Goal: Task Accomplishment & Management: Use online tool/utility

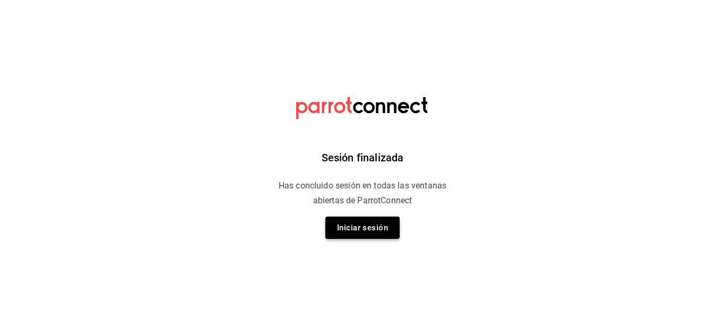
click at [363, 221] on button "Iniciar sesión" at bounding box center [362, 227] width 74 height 22
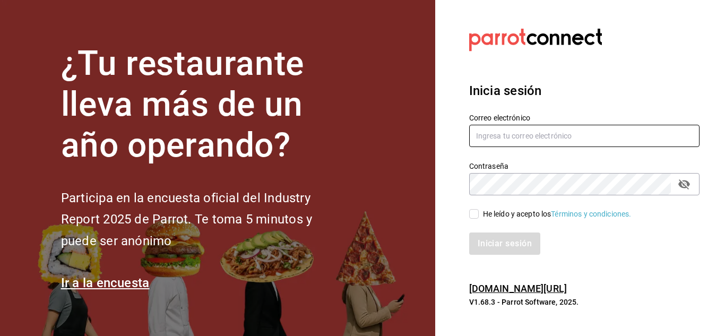
click at [526, 130] on input "text" at bounding box center [584, 136] width 230 height 22
type input "multiuser@adamanta.com"
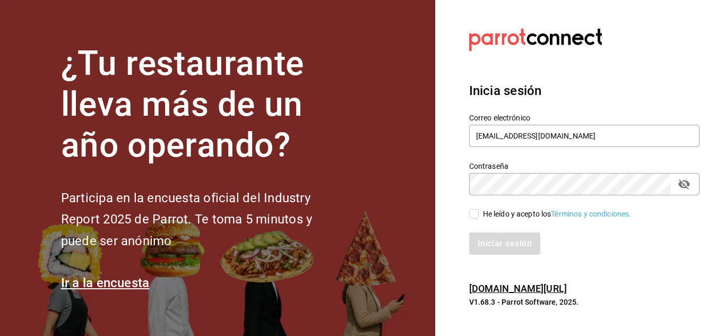
click at [473, 215] on input "He leído y acepto los Términos y condiciones." at bounding box center [474, 214] width 10 height 10
checkbox input "true"
click at [493, 245] on button "Iniciar sesión" at bounding box center [505, 243] width 72 height 22
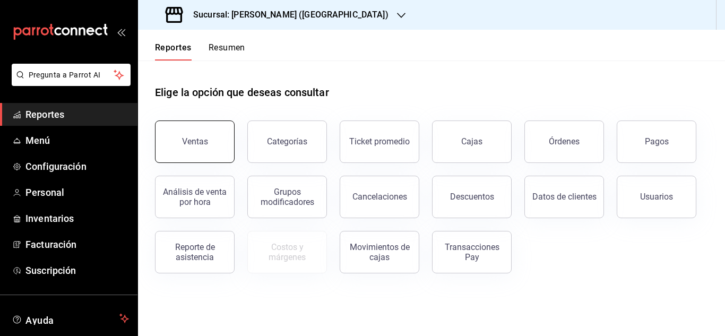
click at [201, 142] on div "Ventas" at bounding box center [195, 141] width 26 height 10
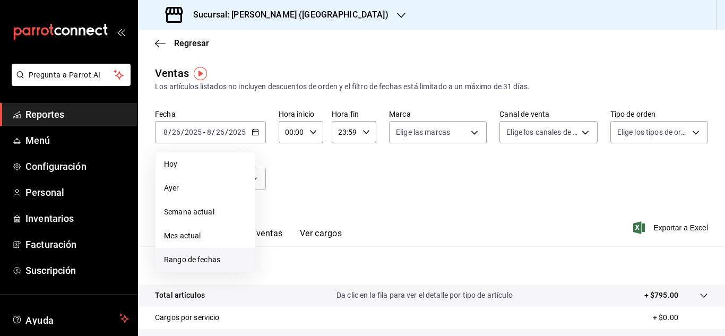
click at [195, 258] on span "Rango de fechas" at bounding box center [205, 259] width 82 height 11
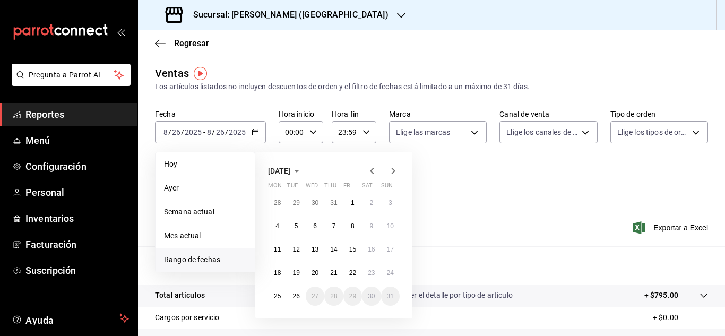
click at [299, 170] on icon "button" at bounding box center [296, 171] width 5 height 3
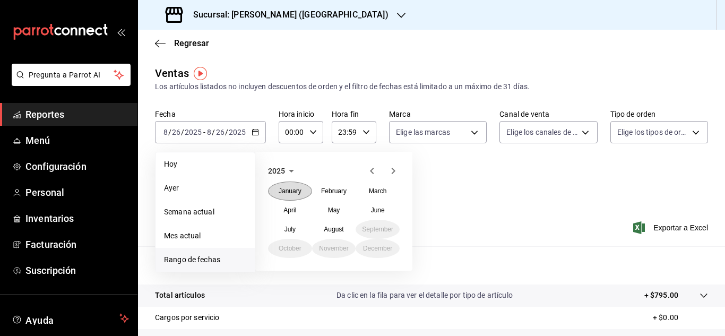
click at [298, 196] on button "January" at bounding box center [290, 190] width 44 height 19
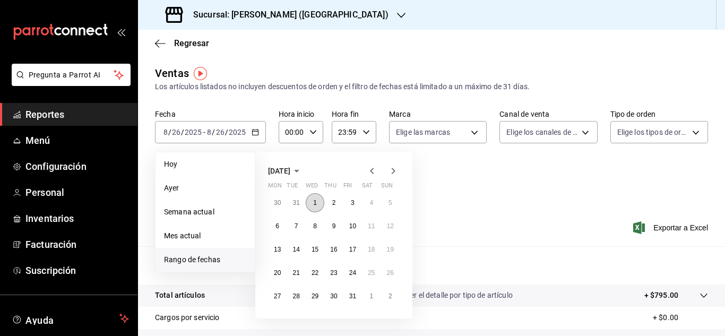
click at [315, 200] on abbr "1" at bounding box center [315, 202] width 4 height 7
click at [303, 167] on icon "button" at bounding box center [296, 170] width 13 height 13
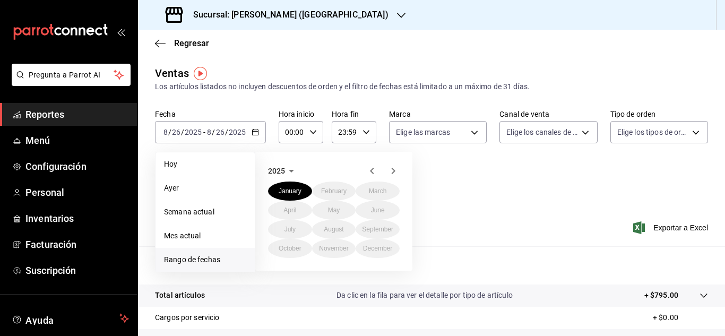
click at [431, 175] on div "[DATE] February March April May June July August September October November Dec…" at bounding box center [348, 206] width 186 height 127
click at [269, 190] on button "January" at bounding box center [290, 190] width 44 height 19
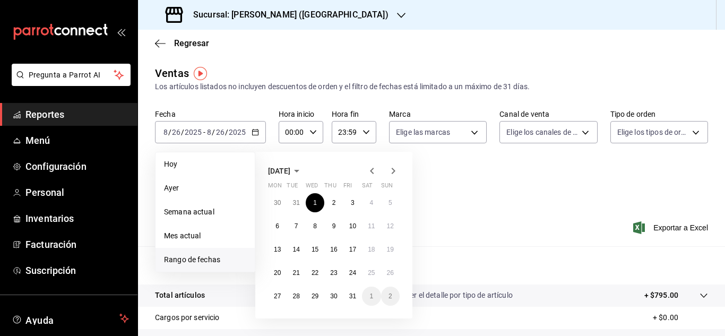
click at [392, 169] on icon "button" at bounding box center [393, 171] width 4 height 6
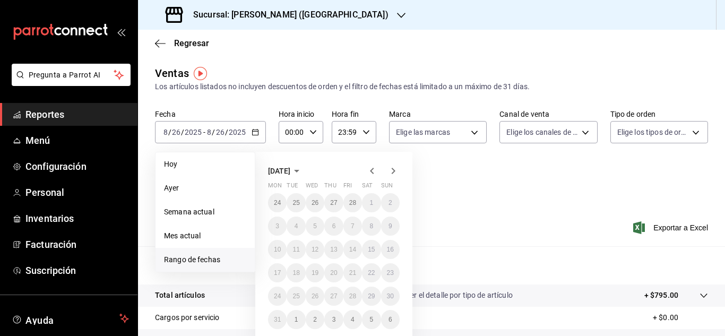
click at [453, 191] on div "Fecha [DATE] [DATE] - [DATE] [DATE] [PERSON_NAME] Semana actual Mes actual [GEO…" at bounding box center [431, 155] width 553 height 93
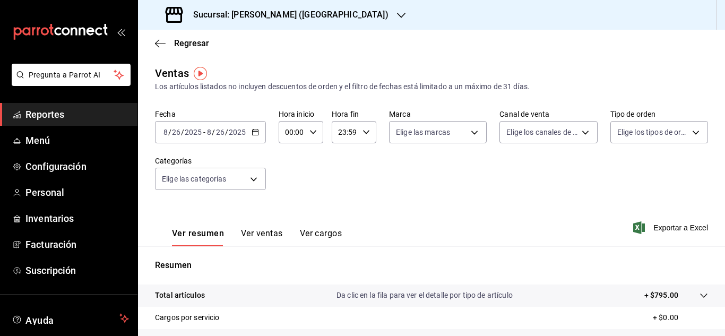
click at [256, 133] on icon "button" at bounding box center [254, 131] width 7 height 7
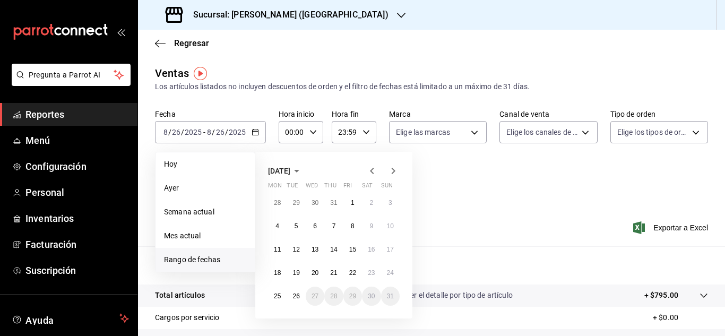
click at [372, 176] on icon "button" at bounding box center [371, 170] width 13 height 13
click at [298, 207] on button "1" at bounding box center [295, 202] width 19 height 19
click at [390, 170] on icon "button" at bounding box center [393, 170] width 13 height 13
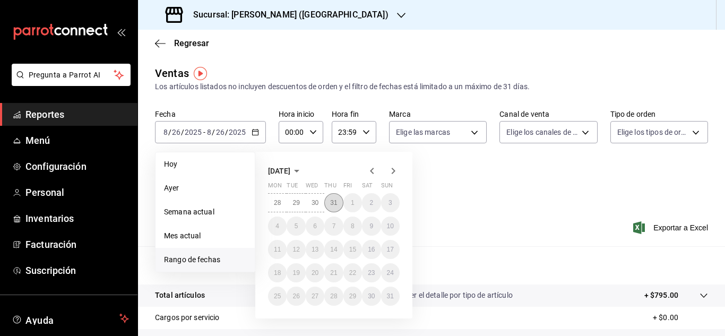
click at [334, 206] on abbr "31" at bounding box center [333, 202] width 7 height 7
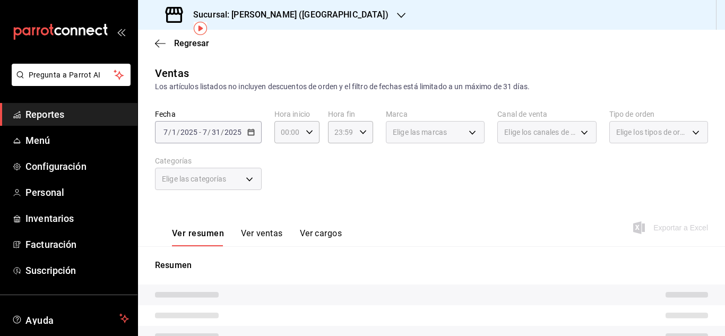
scroll to position [50, 0]
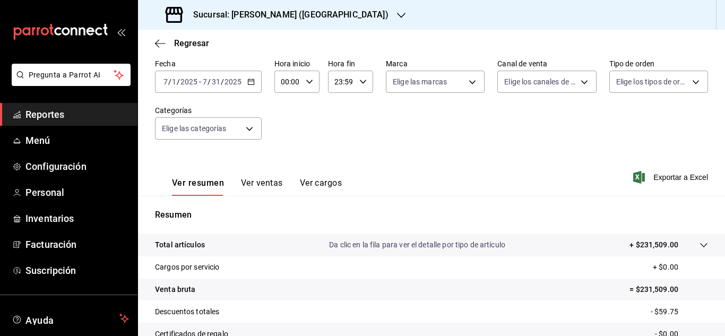
click at [699, 247] on icon at bounding box center [703, 245] width 8 height 8
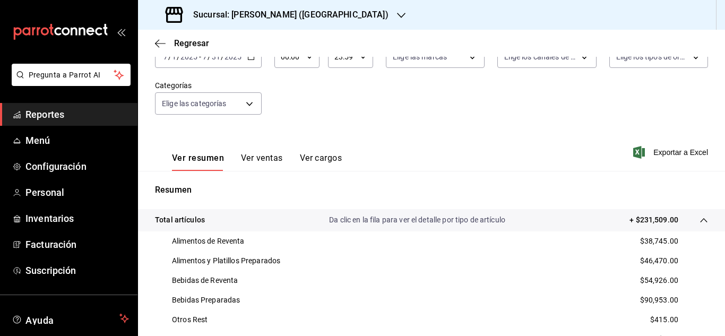
scroll to position [45, 0]
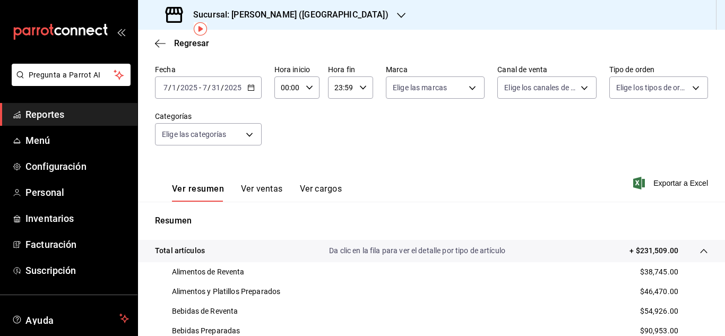
click at [245, 83] on div "[DATE] [DATE] - [DATE] [DATE]" at bounding box center [208, 87] width 107 height 22
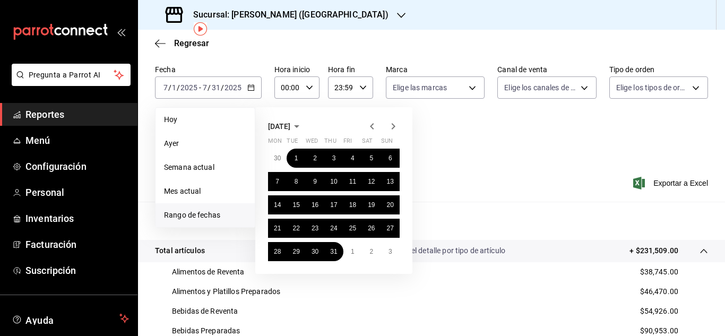
click at [303, 125] on icon "button" at bounding box center [296, 126] width 13 height 13
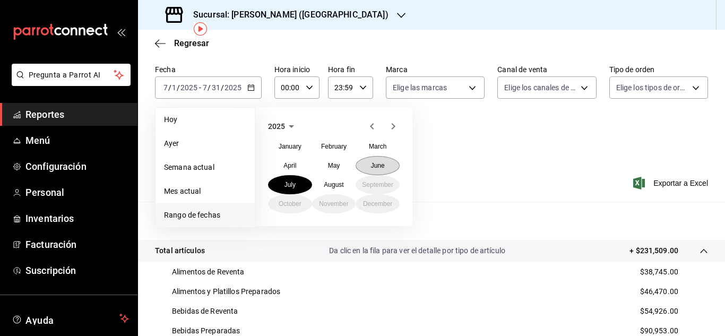
click at [375, 162] on abbr "June" at bounding box center [378, 165] width 14 height 7
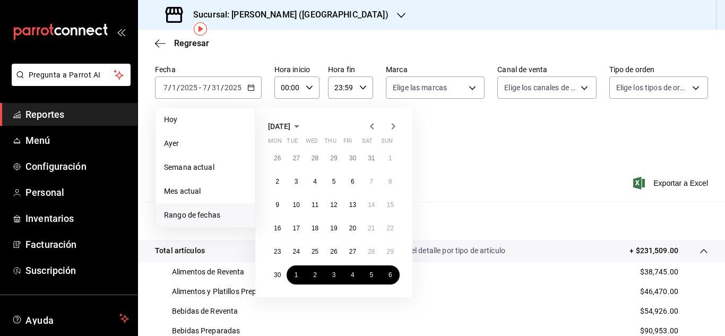
click at [375, 162] on button "31" at bounding box center [371, 158] width 19 height 19
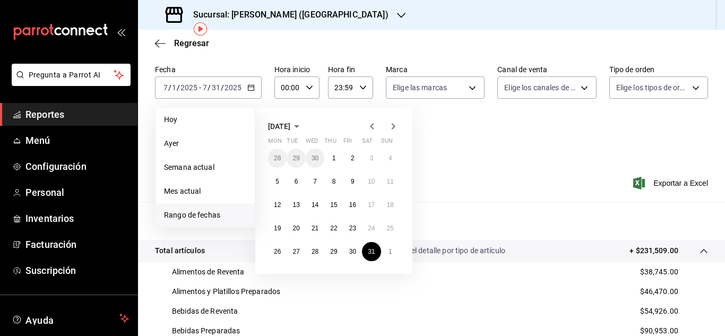
click at [303, 124] on icon "button" at bounding box center [296, 126] width 13 height 13
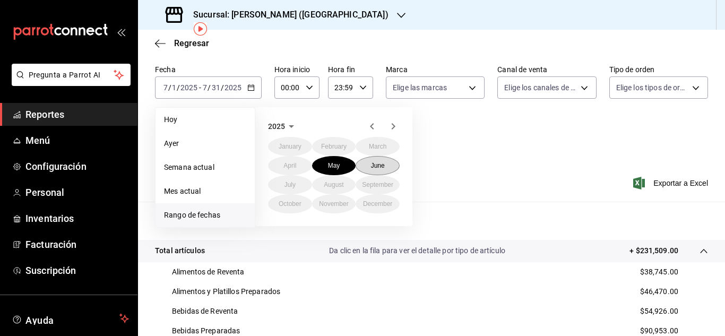
click at [379, 169] on abbr "June" at bounding box center [378, 165] width 14 height 7
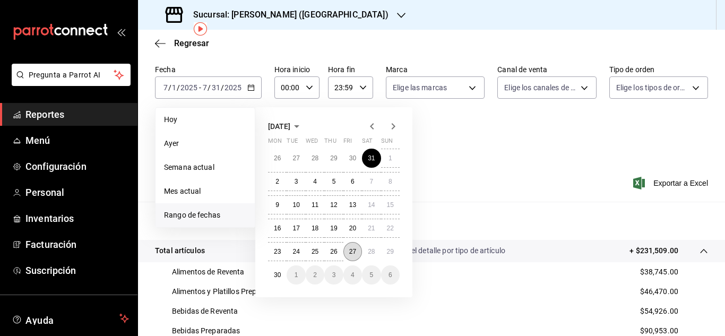
click at [348, 256] on button "27" at bounding box center [352, 251] width 19 height 19
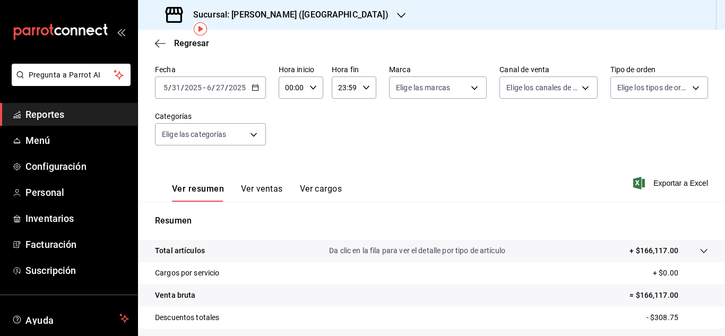
click at [255, 87] on \(Stroke\) "button" at bounding box center [255, 86] width 6 height 1
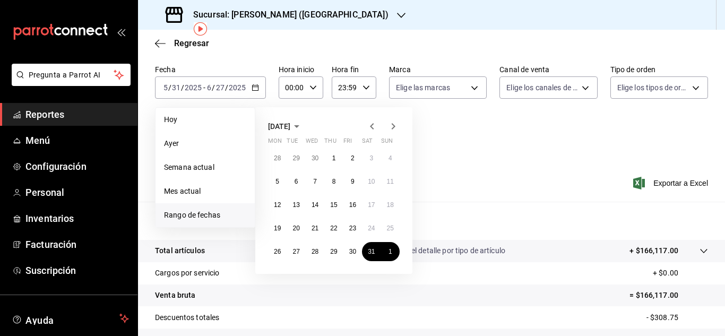
click at [290, 126] on span "[DATE]" at bounding box center [279, 126] width 22 height 8
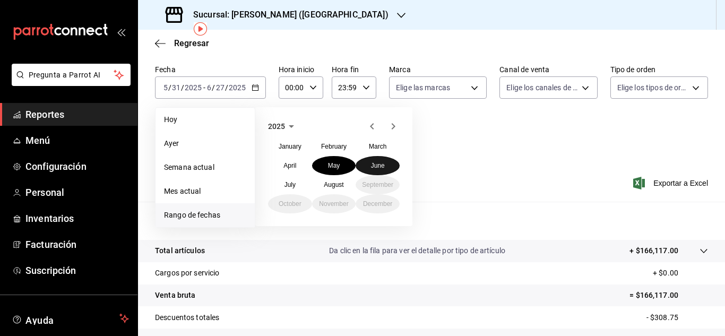
click at [380, 165] on abbr "June" at bounding box center [378, 165] width 14 height 7
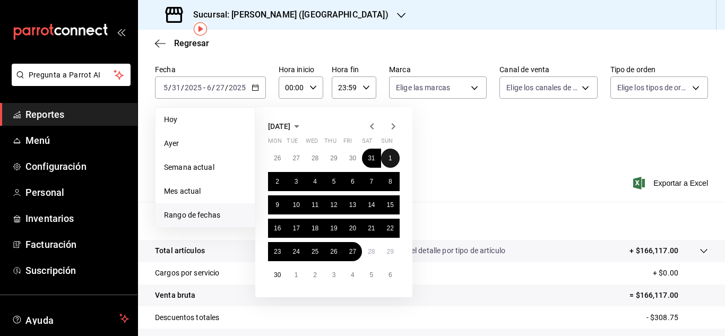
click at [393, 161] on button "1" at bounding box center [390, 158] width 19 height 19
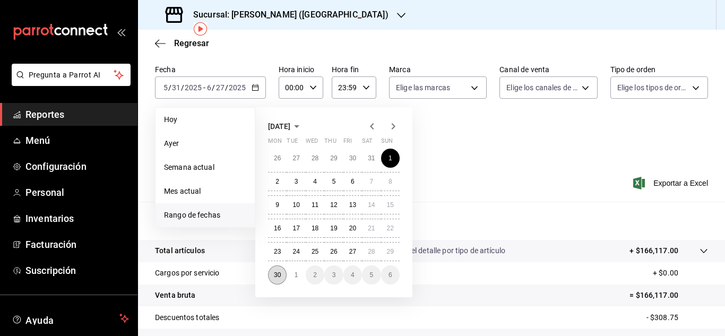
click at [280, 274] on abbr "30" at bounding box center [277, 274] width 7 height 7
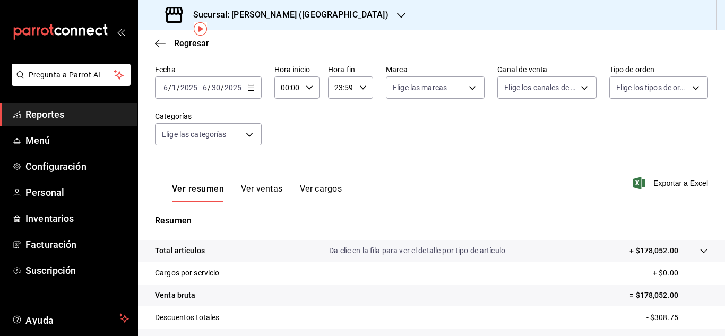
click at [700, 251] on icon at bounding box center [703, 251] width 7 height 4
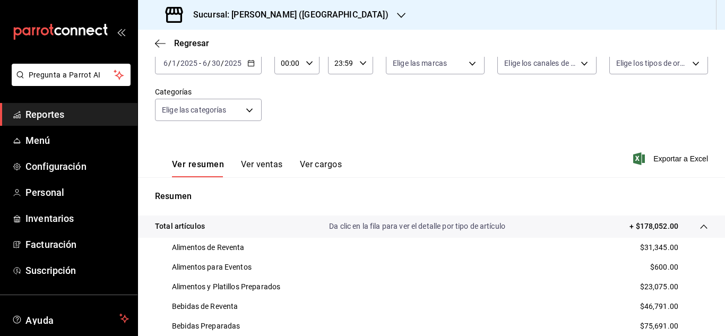
scroll to position [71, 0]
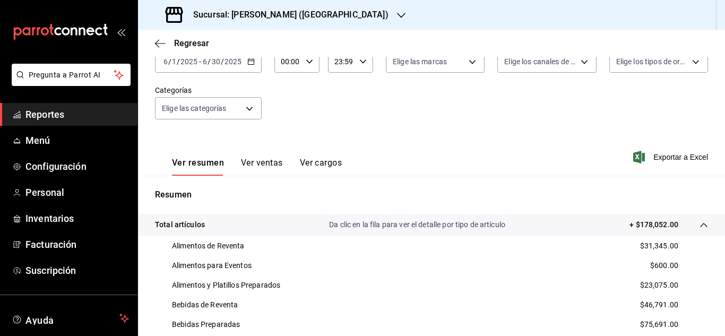
click at [251, 67] on div "[DATE] [DATE] - [DATE] [DATE]" at bounding box center [208, 61] width 107 height 22
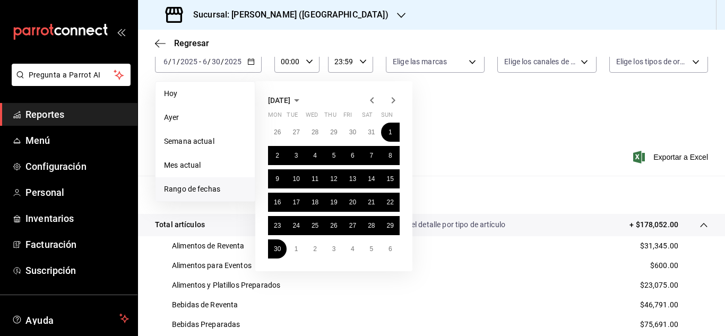
click at [368, 97] on icon "button" at bounding box center [371, 100] width 13 height 13
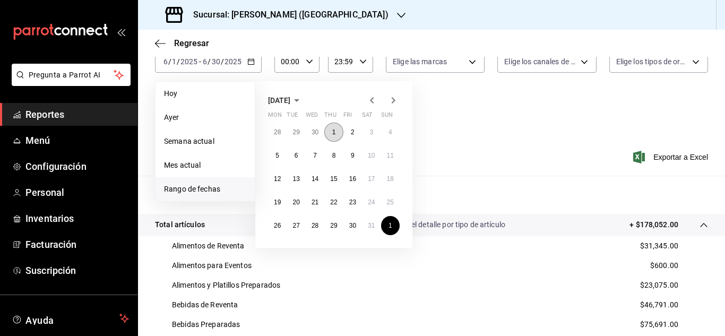
click at [333, 133] on abbr "1" at bounding box center [334, 131] width 4 height 7
click at [348, 226] on button "30" at bounding box center [352, 225] width 19 height 19
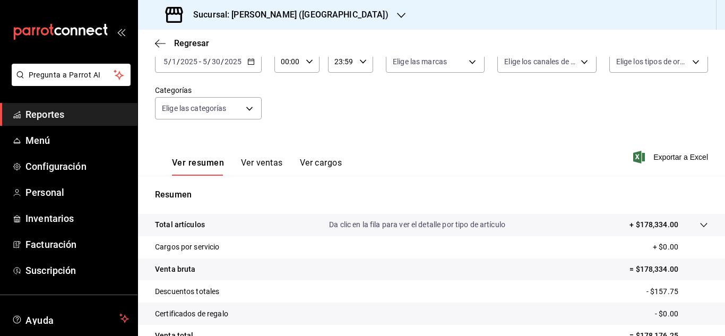
click at [699, 221] on icon at bounding box center [703, 225] width 8 height 8
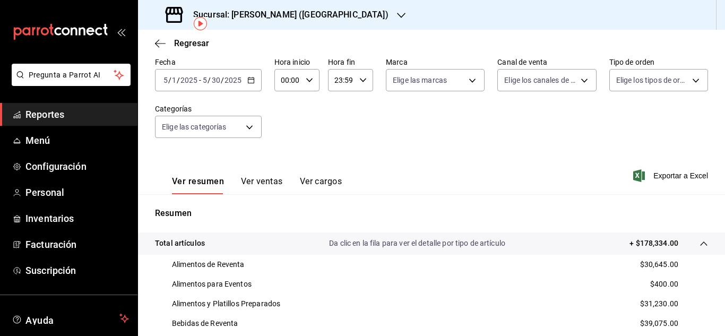
scroll to position [50, 0]
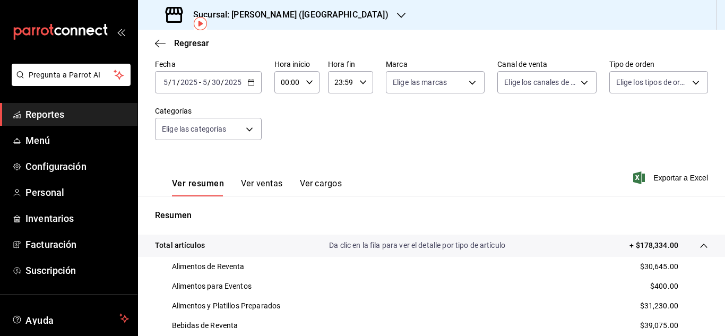
click at [253, 78] on icon "button" at bounding box center [250, 81] width 7 height 7
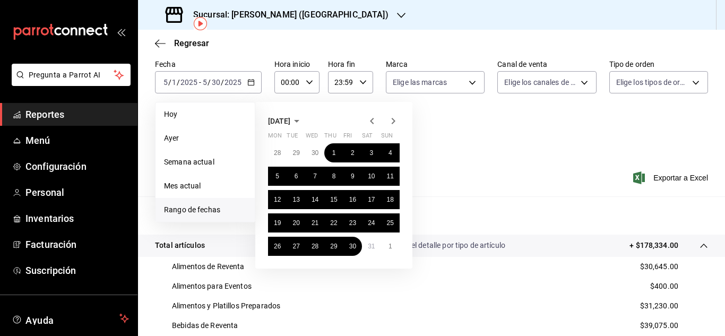
click at [373, 122] on icon "button" at bounding box center [371, 121] width 13 height 13
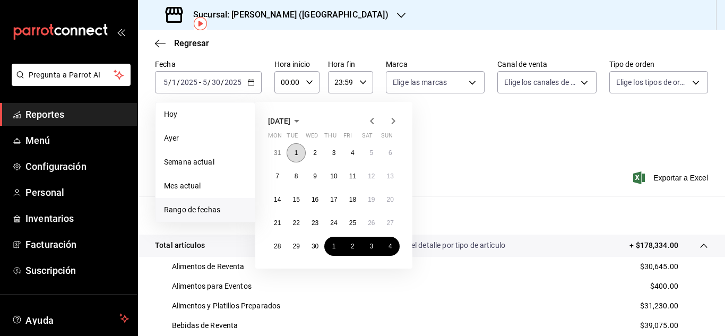
click at [297, 150] on abbr "1" at bounding box center [296, 152] width 4 height 7
click at [315, 241] on button "30" at bounding box center [315, 246] width 19 height 19
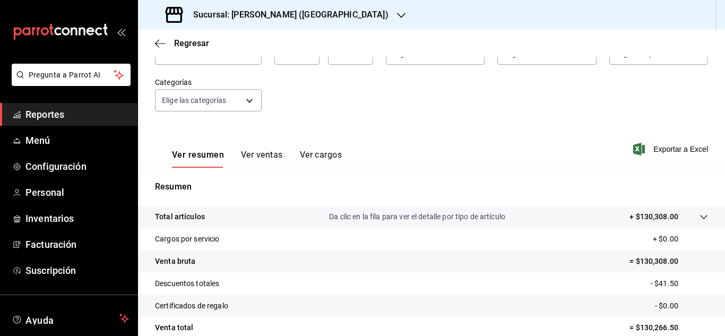
scroll to position [79, 0]
click at [703, 216] on tr "Total artículos Da clic en la fila para ver el detalle por tipo de artículo + $…" at bounding box center [431, 216] width 587 height 22
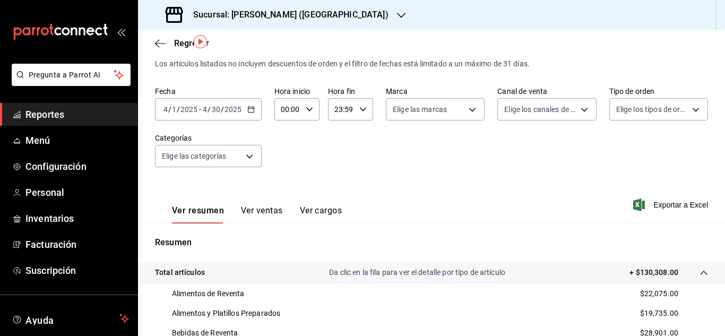
scroll to position [22, 0]
click at [253, 108] on \(Stroke\) "button" at bounding box center [251, 110] width 6 height 6
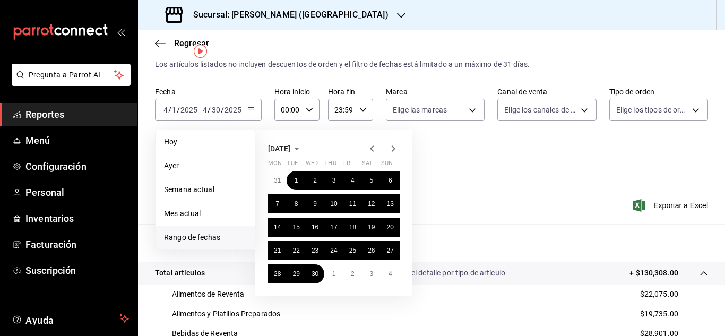
click at [395, 144] on icon "button" at bounding box center [393, 148] width 13 height 13
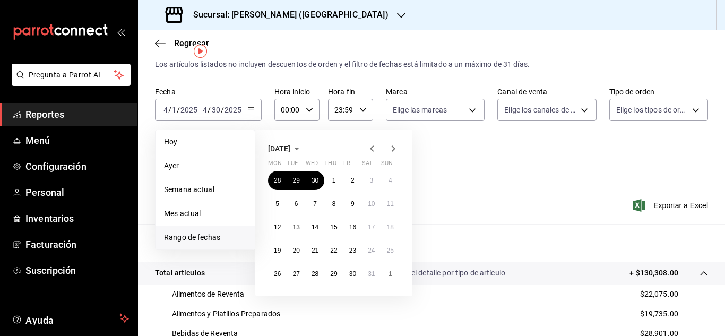
click at [395, 144] on icon "button" at bounding box center [393, 148] width 13 height 13
click at [354, 183] on abbr "1" at bounding box center [353, 180] width 4 height 7
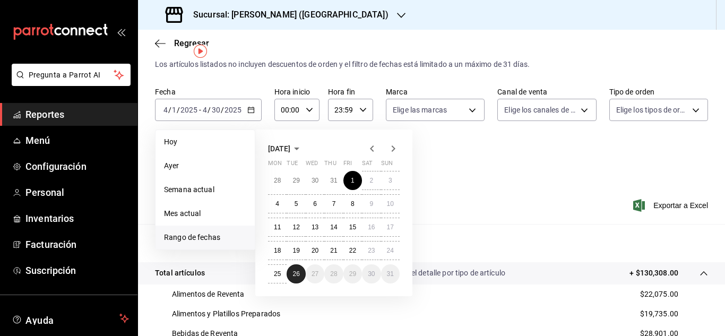
click at [297, 267] on button "26" at bounding box center [295, 273] width 19 height 19
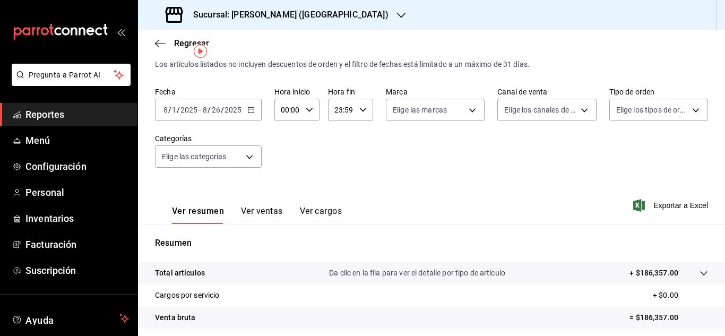
click at [699, 271] on icon at bounding box center [703, 273] width 8 height 8
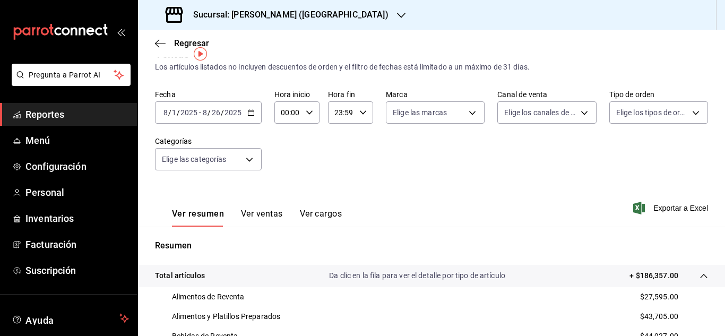
scroll to position [19, 0]
click at [252, 113] on \(Stroke\) "button" at bounding box center [251, 112] width 6 height 1
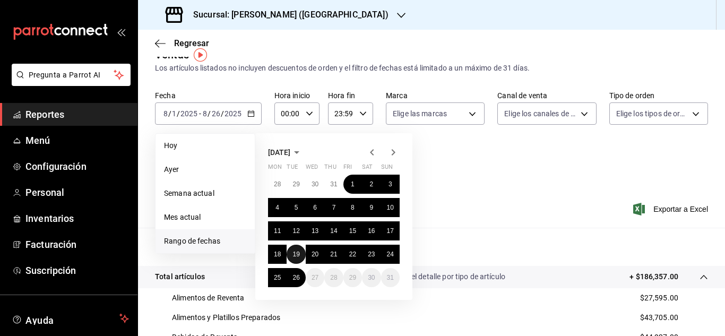
click at [293, 253] on abbr "19" at bounding box center [295, 253] width 7 height 7
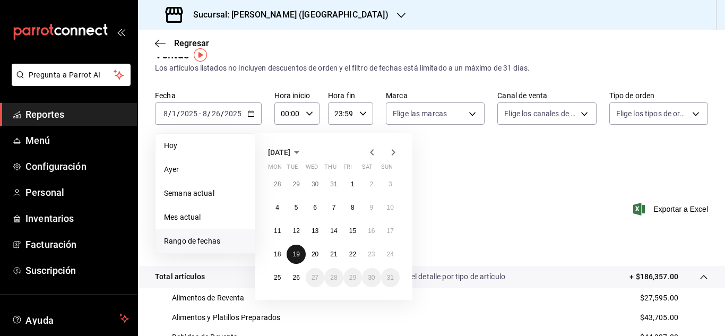
click at [293, 253] on abbr "19" at bounding box center [295, 253] width 7 height 7
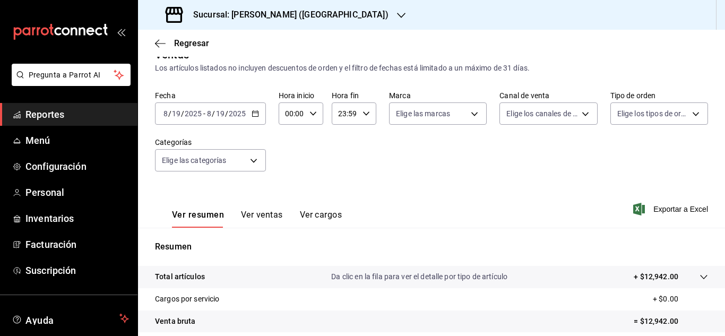
scroll to position [99, 0]
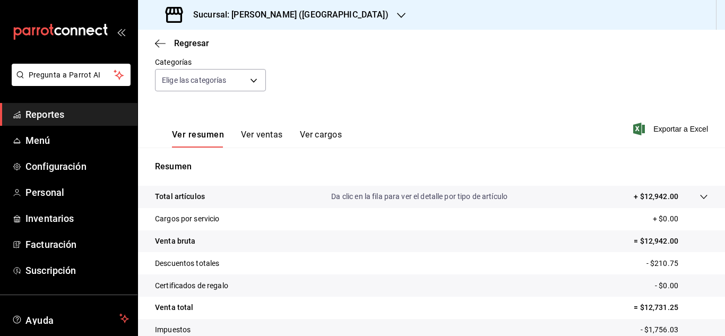
click at [699, 196] on icon at bounding box center [703, 197] width 8 height 8
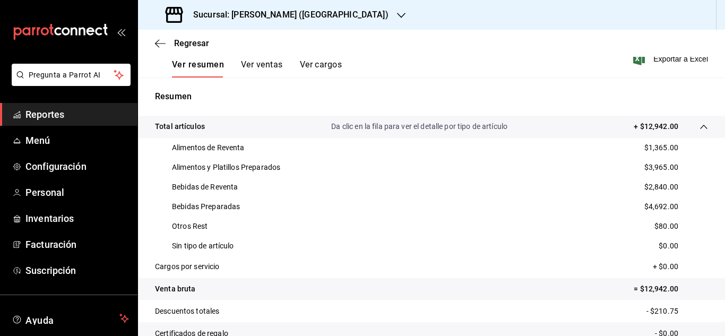
scroll to position [169, 0]
